Goal: Book appointment/travel/reservation

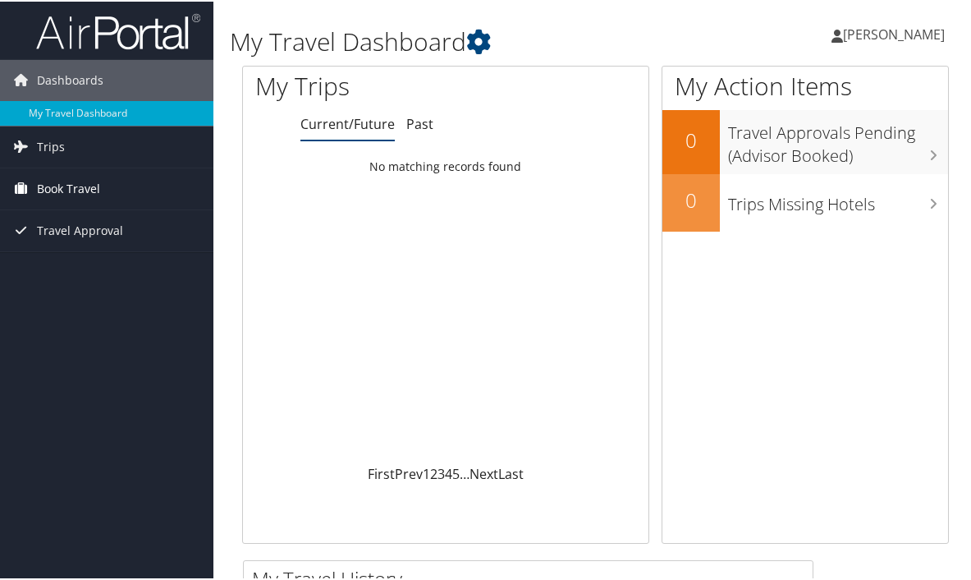
click at [68, 192] on span "Book Travel" at bounding box center [68, 187] width 63 height 41
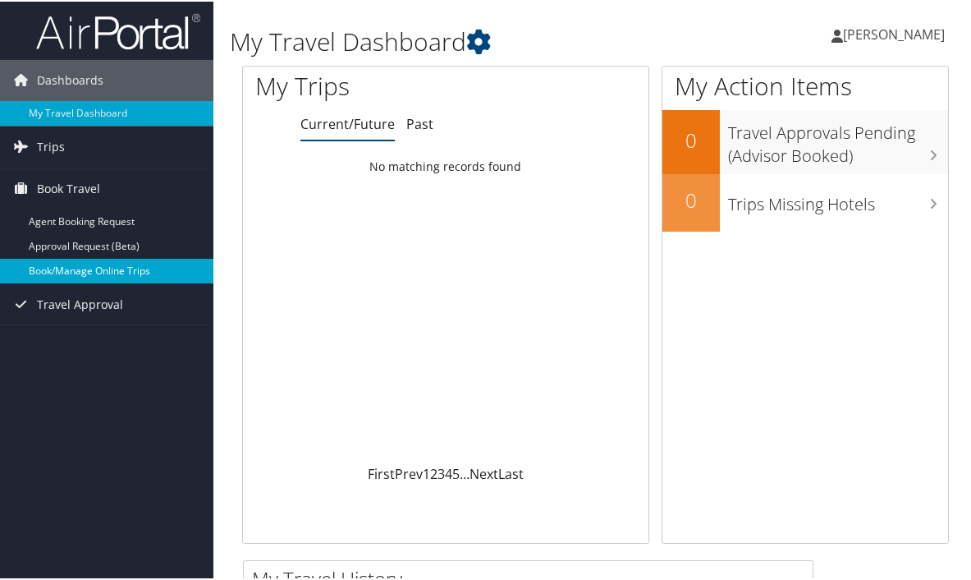
click at [93, 262] on link "Book/Manage Online Trips" at bounding box center [106, 269] width 213 height 25
